Goal: Find specific page/section: Find specific page/section

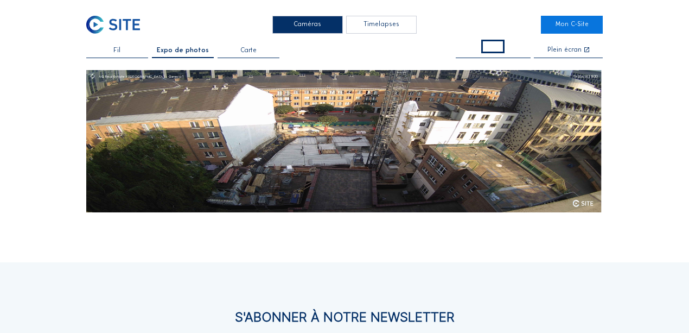
click at [114, 51] on div "Fil" at bounding box center [117, 52] width 62 height 11
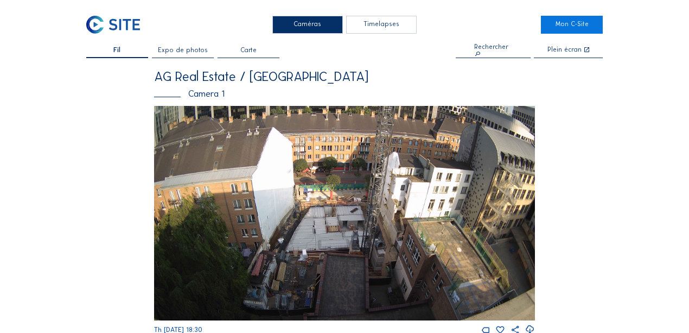
click at [191, 91] on div "Camera 1" at bounding box center [344, 93] width 381 height 9
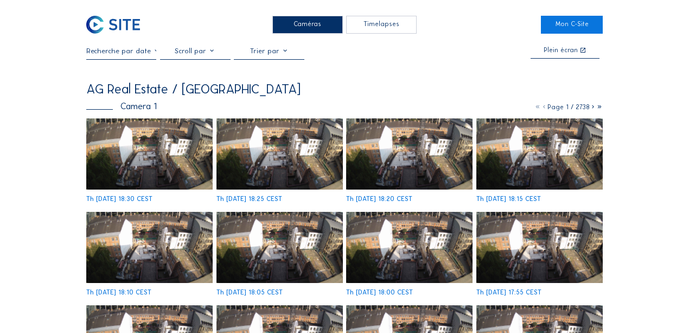
click at [129, 51] on input "text" at bounding box center [121, 51] width 71 height 8
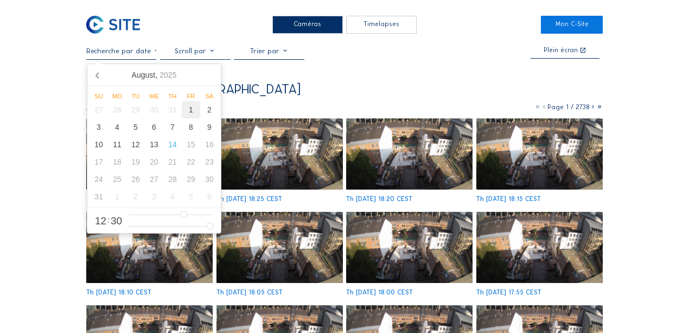
click at [188, 114] on div "1" at bounding box center [191, 109] width 18 height 17
type input "[DATE] 01:30"
type input "1"
click at [135, 214] on input "range" at bounding box center [171, 214] width 85 height 9
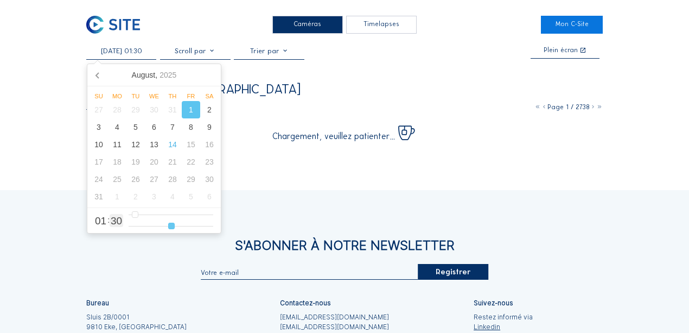
type input "[DATE] 01:15"
type input "15"
type input "[DATE] 01:13"
type input "13"
type input "[DATE] 01:11"
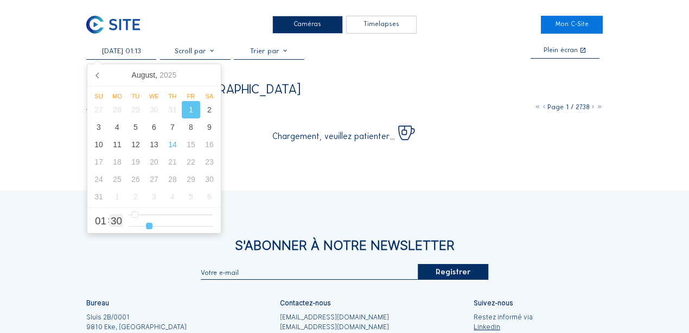
type input "11"
type input "[DATE] 01:06"
type input "6"
type input "[DATE] 01:05"
type input "5"
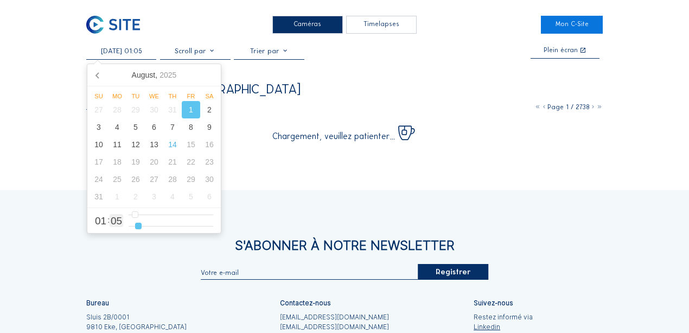
type input "[DATE] 01:04"
type input "4"
type input "[DATE] 01:03"
type input "3"
type input "[DATE] 01:01"
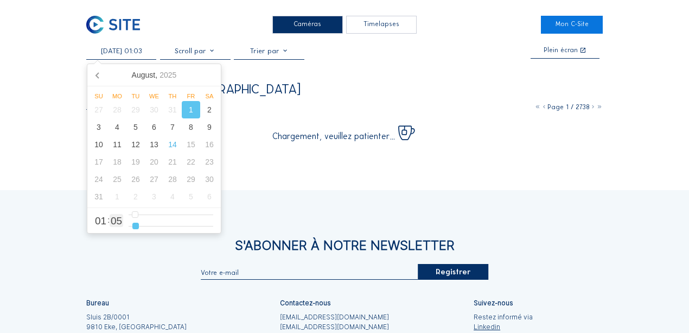
type input "1"
type input "[DATE] 01:00"
drag, startPoint x: 151, startPoint y: 225, endPoint x: 113, endPoint y: 227, distance: 38.6
type input "0"
click at [129, 227] on input "range" at bounding box center [171, 225] width 85 height 9
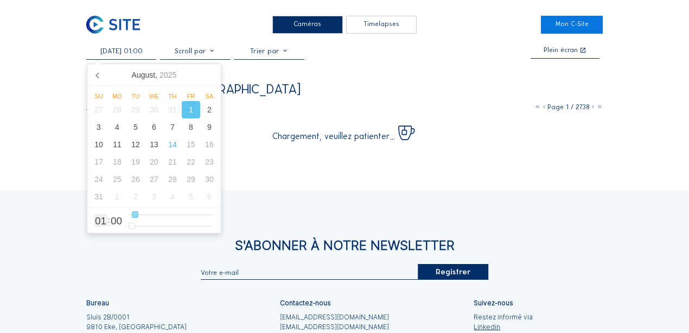
type input "[DATE] 02:00"
type input "2"
type input "[DATE] 03:00"
type input "3"
type input "[DATE] 04:00"
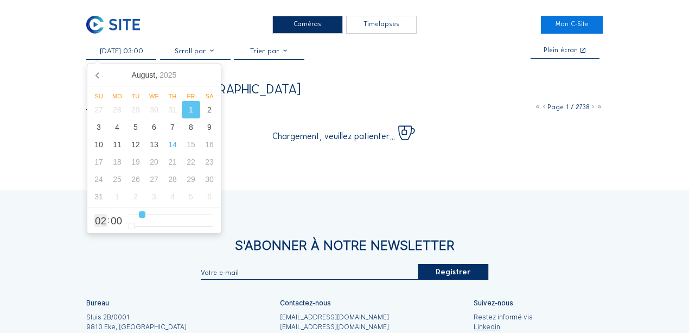
type input "4"
type input "[DATE] 05:00"
type input "5"
type input "[DATE] 06:00"
type input "6"
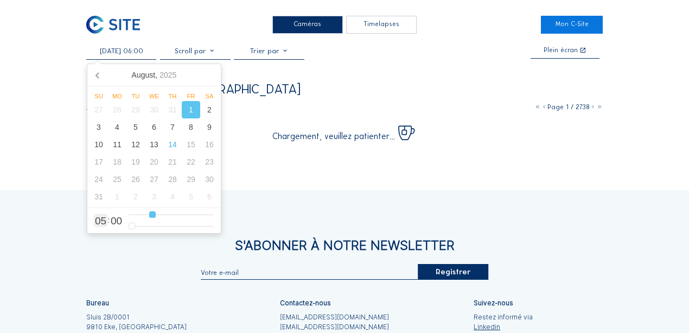
type input "[DATE] 07:00"
type input "7"
type input "[DATE] 08:00"
drag, startPoint x: 134, startPoint y: 215, endPoint x: 157, endPoint y: 214, distance: 23.4
type input "8"
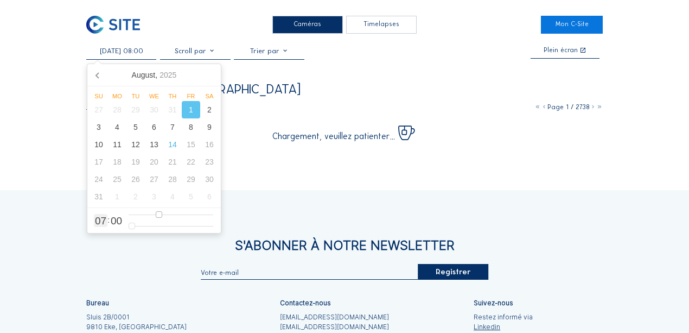
click at [157, 214] on input "range" at bounding box center [171, 214] width 85 height 9
type input "[DATE] 07:00"
type input "7"
click at [154, 215] on input "range" at bounding box center [171, 214] width 85 height 9
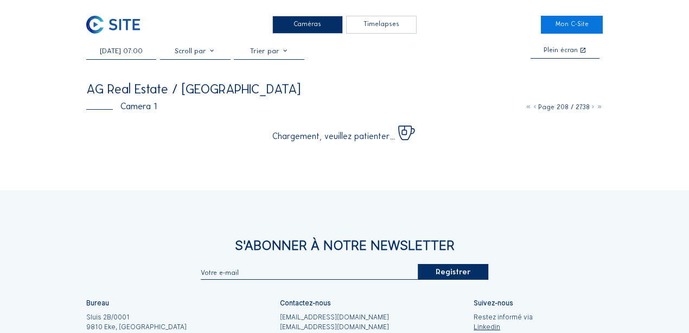
click at [499, 30] on div "Caméras Timelapses" at bounding box center [344, 25] width 393 height 18
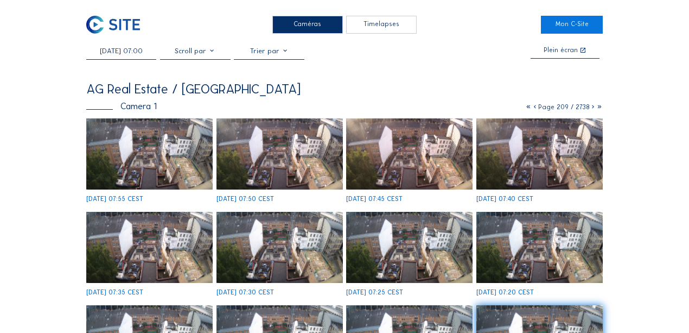
click at [110, 152] on img at bounding box center [149, 153] width 126 height 71
